Goal: Check status: Check status

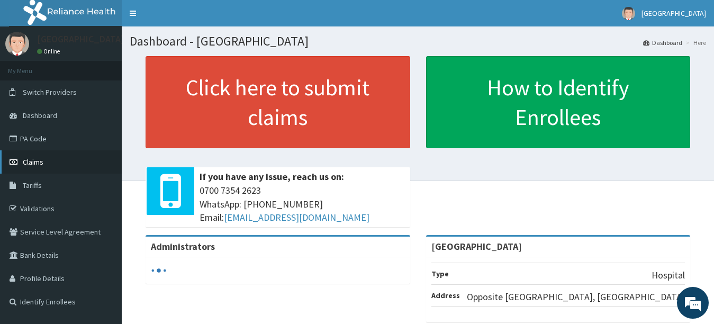
click at [65, 168] on link "Claims" at bounding box center [61, 161] width 122 height 23
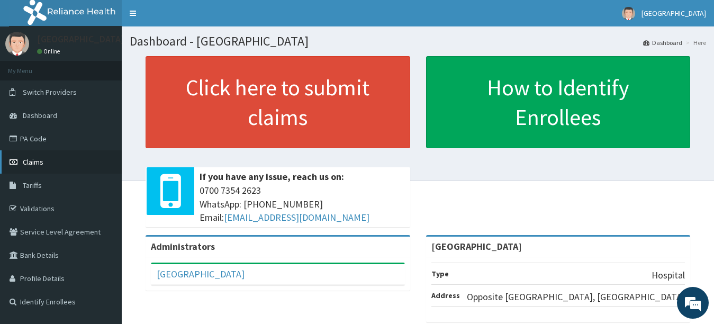
click at [66, 161] on link "Claims" at bounding box center [61, 161] width 122 height 23
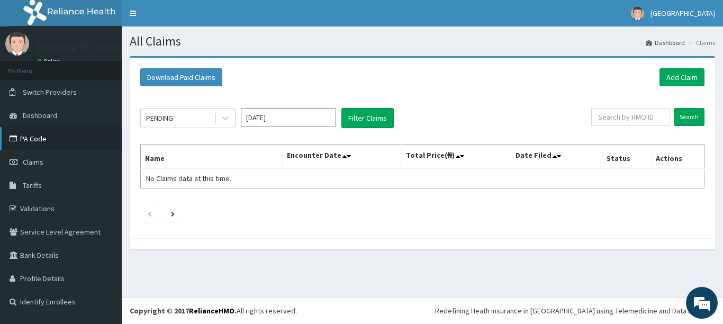
click at [56, 138] on link "PA Code" at bounding box center [61, 138] width 122 height 23
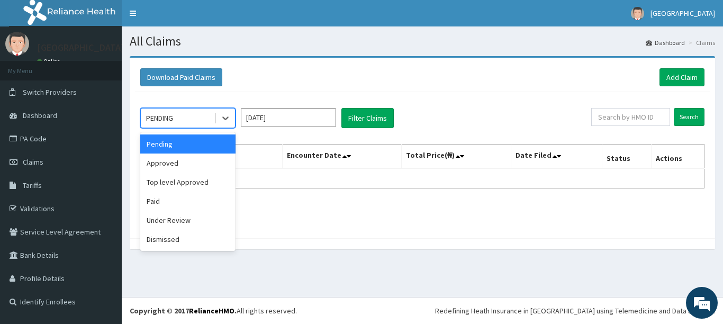
click at [210, 116] on div "PENDING" at bounding box center [178, 118] width 74 height 17
click at [195, 160] on div "Approved" at bounding box center [187, 162] width 95 height 19
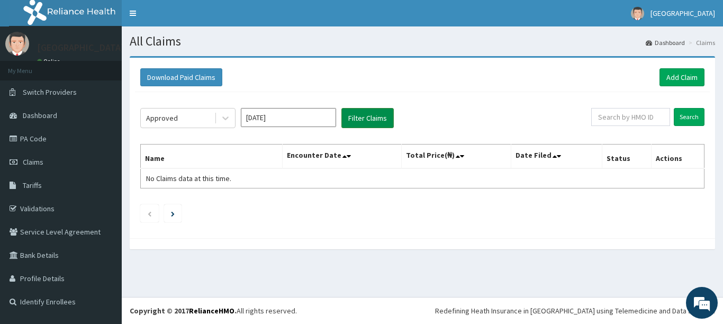
click at [370, 119] on button "Filter Claims" at bounding box center [367, 118] width 52 height 20
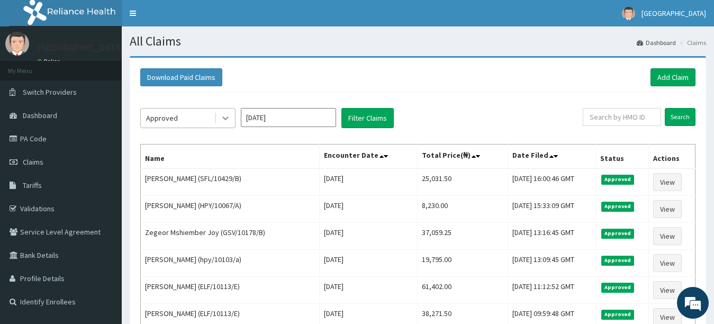
click at [216, 114] on div at bounding box center [225, 117] width 19 height 19
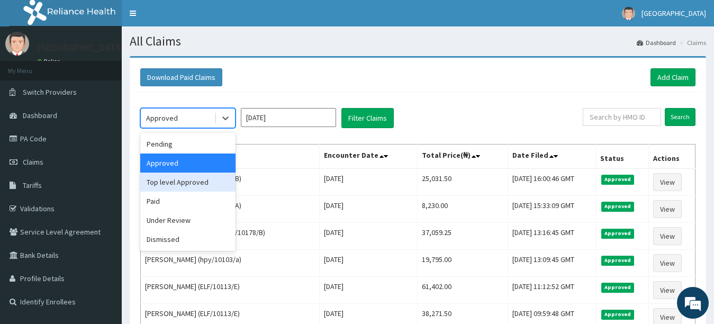
click at [192, 187] on div "Top level Approved" at bounding box center [187, 181] width 95 height 19
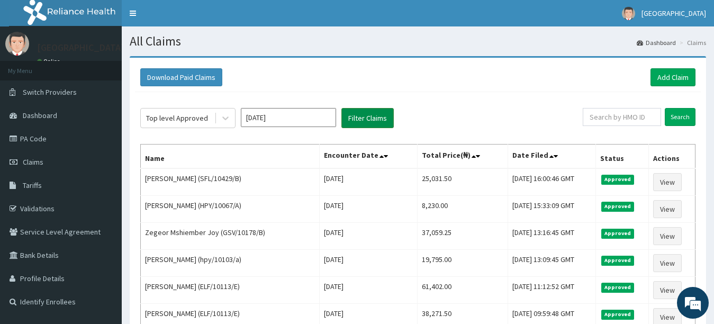
click at [364, 119] on button "Filter Claims" at bounding box center [367, 118] width 52 height 20
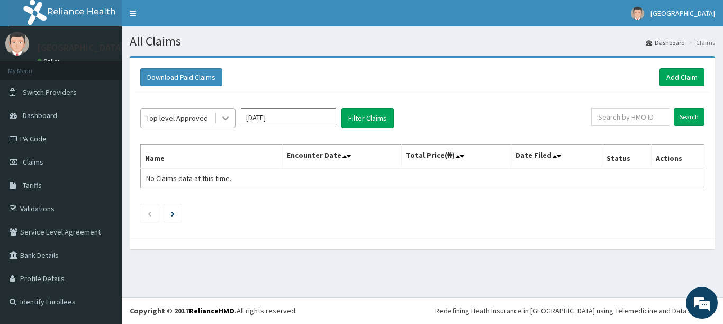
click at [220, 114] on icon at bounding box center [225, 118] width 11 height 11
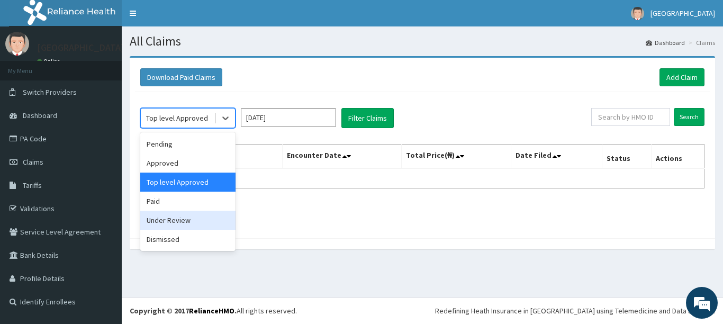
click at [189, 217] on div "Under Review" at bounding box center [187, 220] width 95 height 19
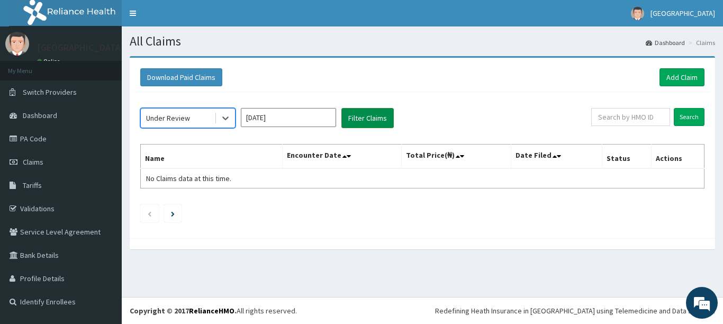
click at [371, 113] on button "Filter Claims" at bounding box center [367, 118] width 52 height 20
